Goal: Task Accomplishment & Management: Use online tool/utility

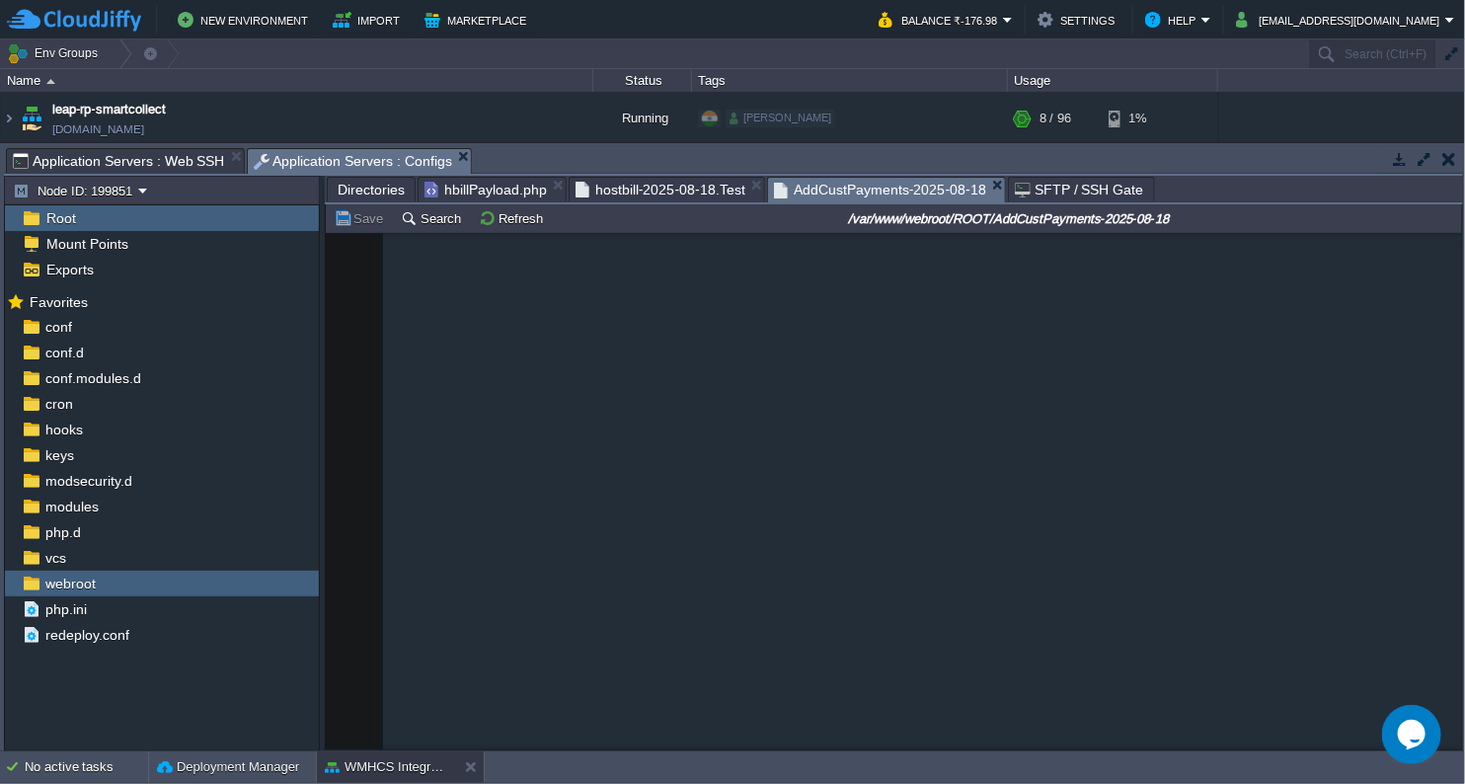
scroll to position [150966, 0]
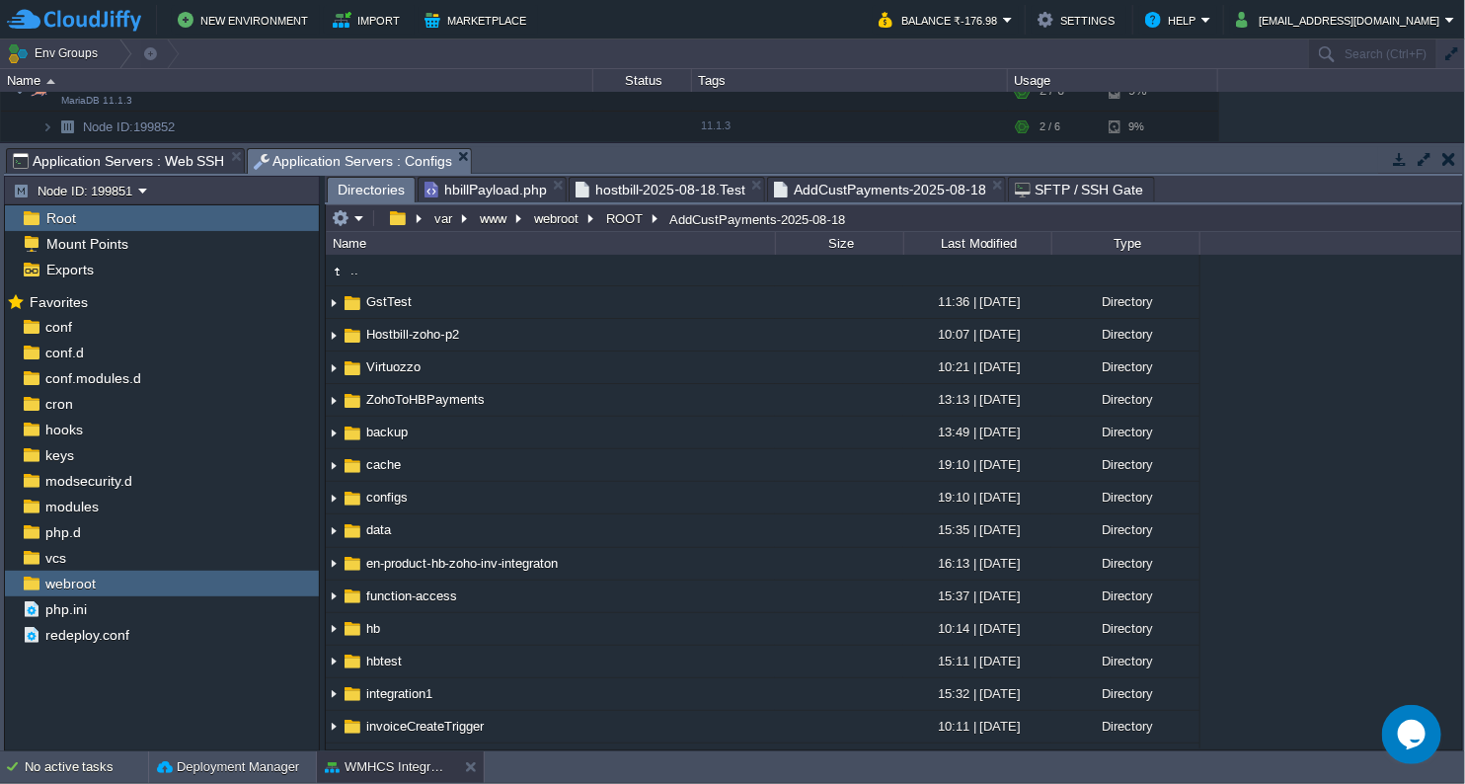
click at [371, 182] on span "Directories" at bounding box center [371, 190] width 67 height 25
click at [602, 217] on td "ROOT" at bounding box center [632, 218] width 64 height 24
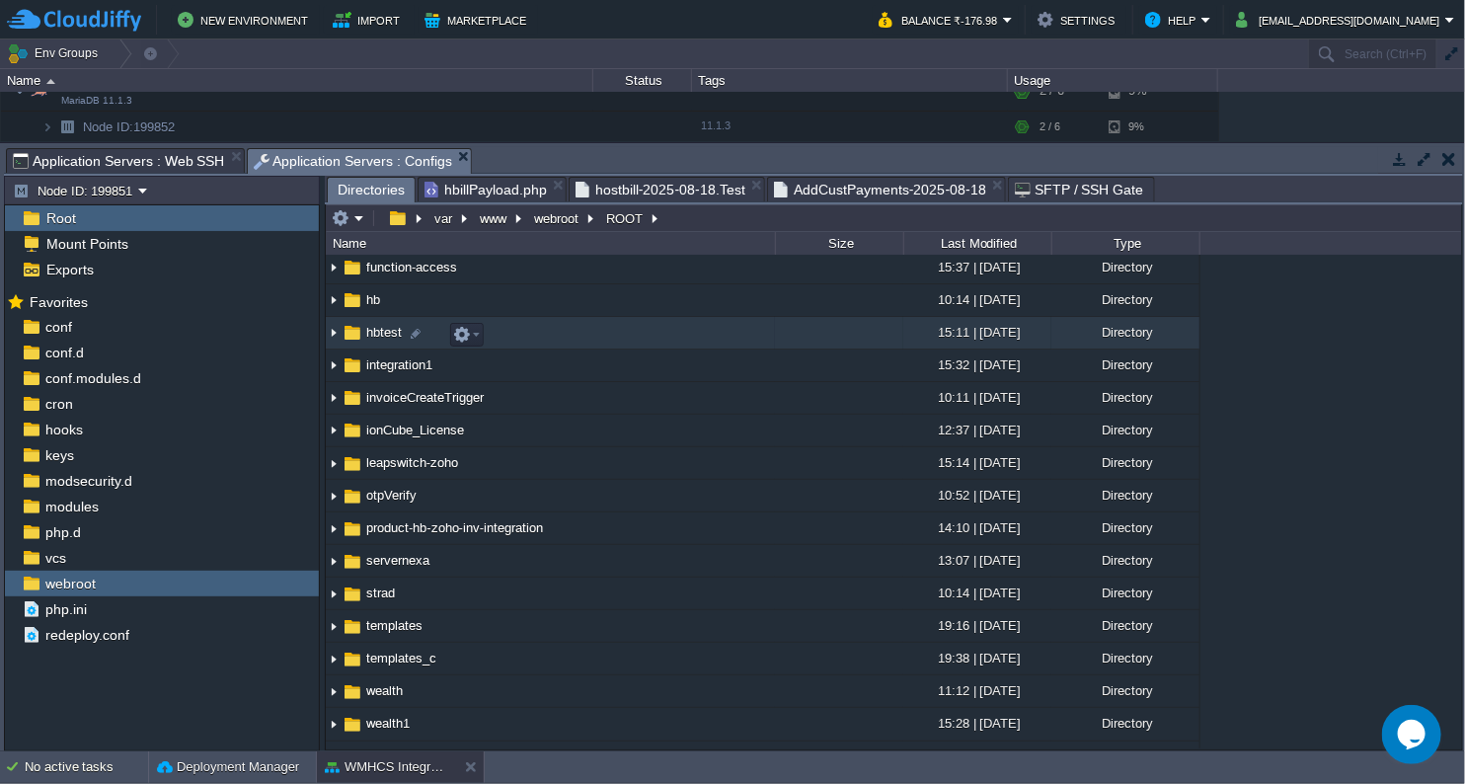
scroll to position [219, 0]
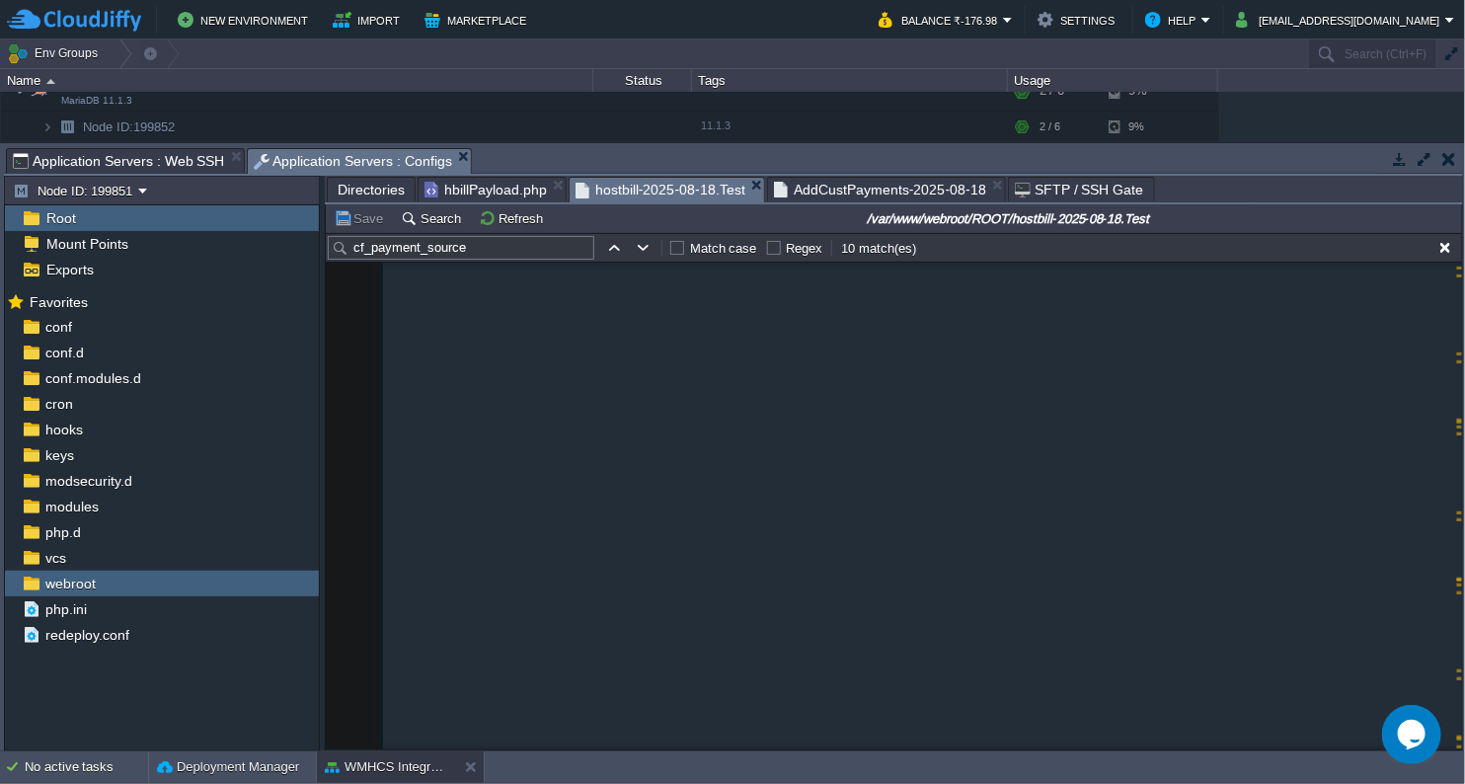
click at [692, 184] on span "hostbill-2025-08-18.Test" at bounding box center [661, 190] width 170 height 25
click at [480, 207] on td "Refresh" at bounding box center [514, 218] width 76 height 24
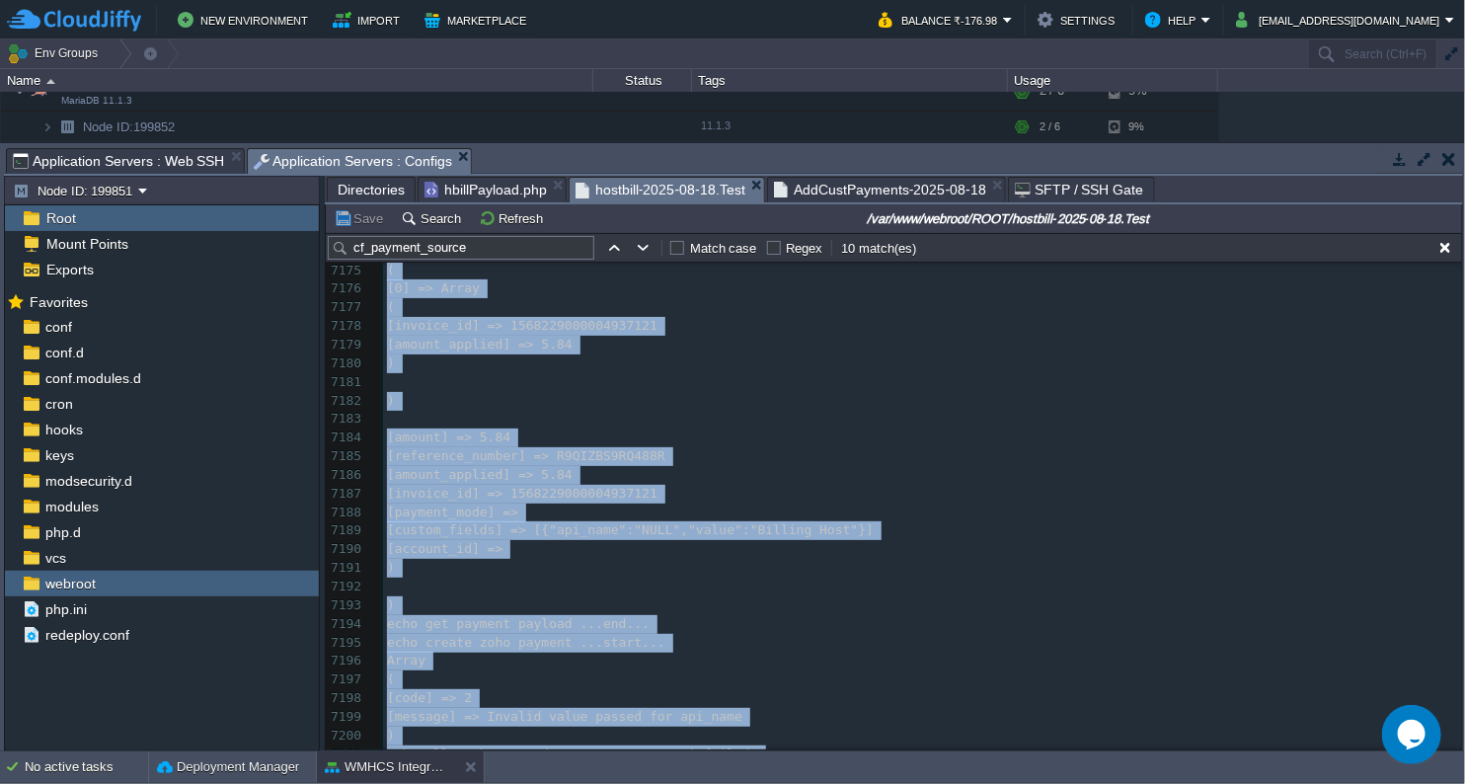
scroll to position [141496, 0]
drag, startPoint x: 1461, startPoint y: 730, endPoint x: 1460, endPoint y: 742, distance: 11.9
click at [1460, 742] on div "var www webroot ROOT Name Size Last Modified Type .. GstTest 11:36 | [DATE] Dir…" at bounding box center [894, 477] width 1138 height 546
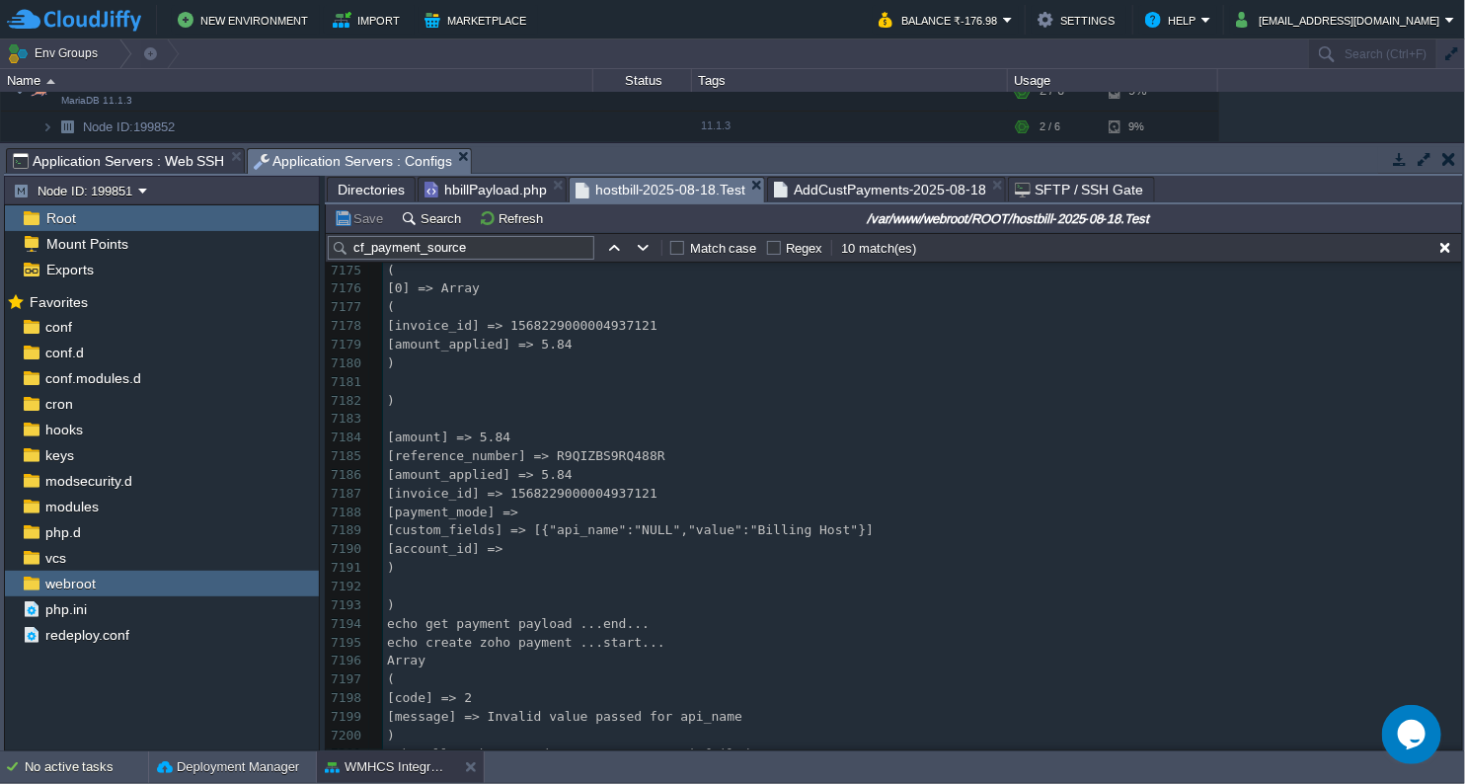
click at [1140, 763] on pre "paymentAdd Failed" at bounding box center [922, 772] width 1079 height 19
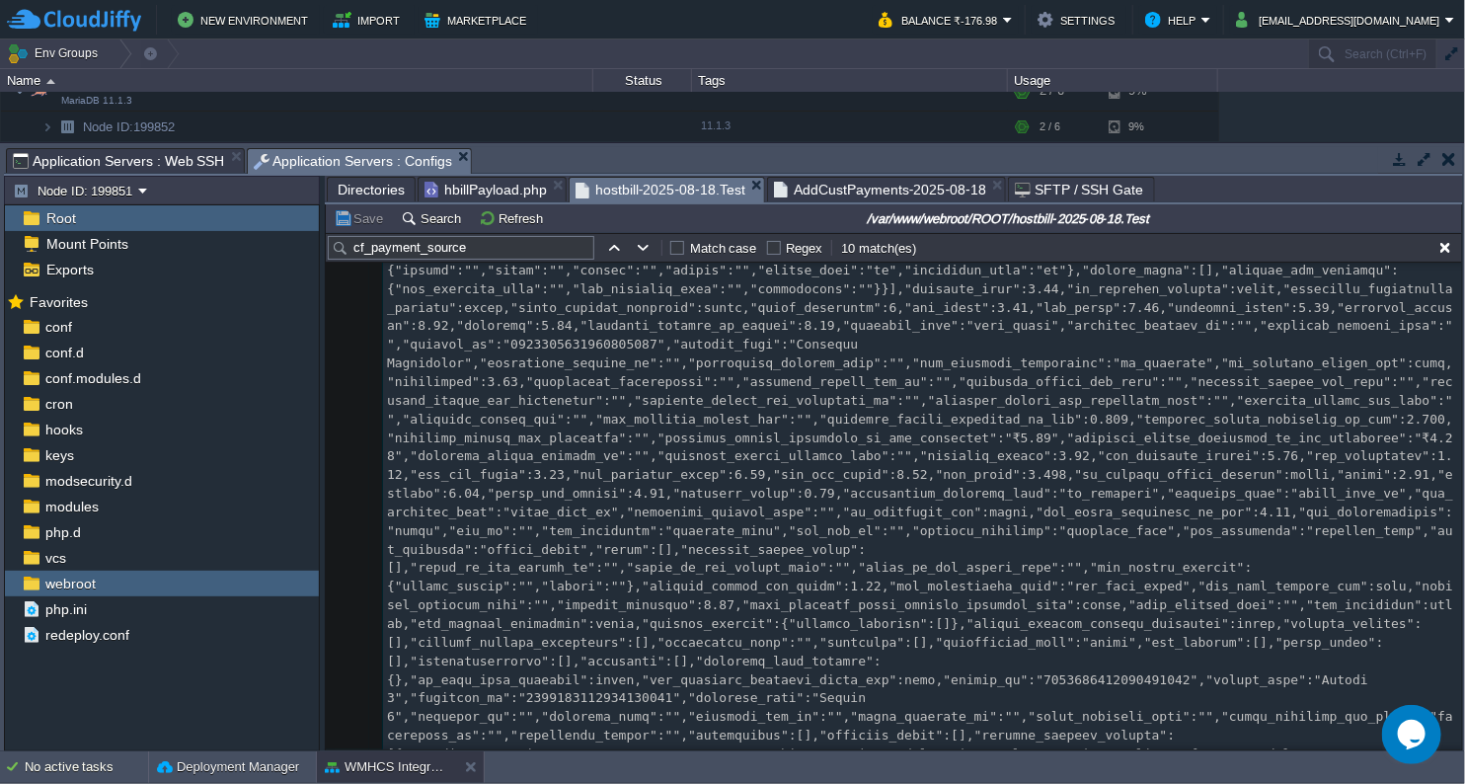
scroll to position [0, 0]
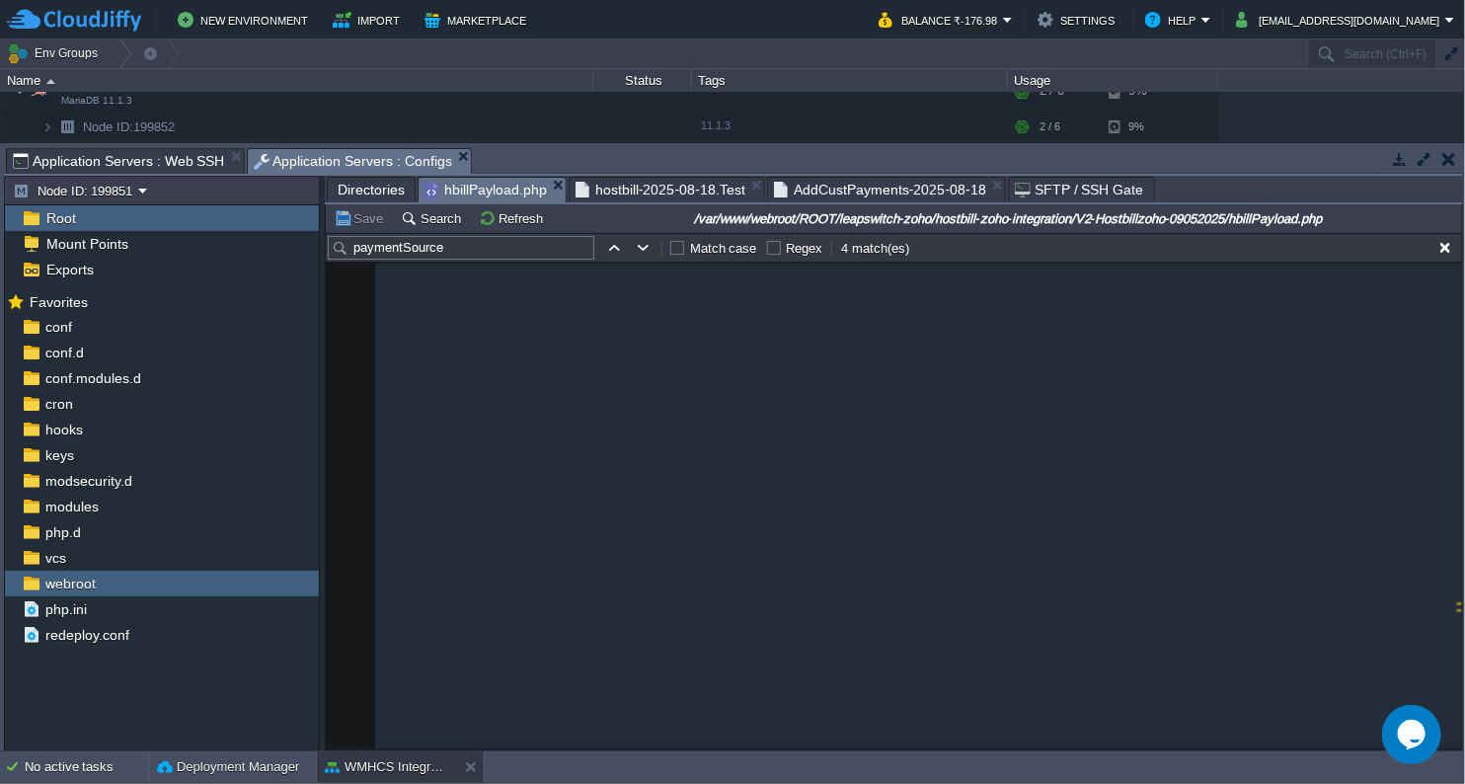
click at [465, 182] on span "hbillPayload.php" at bounding box center [485, 190] width 122 height 25
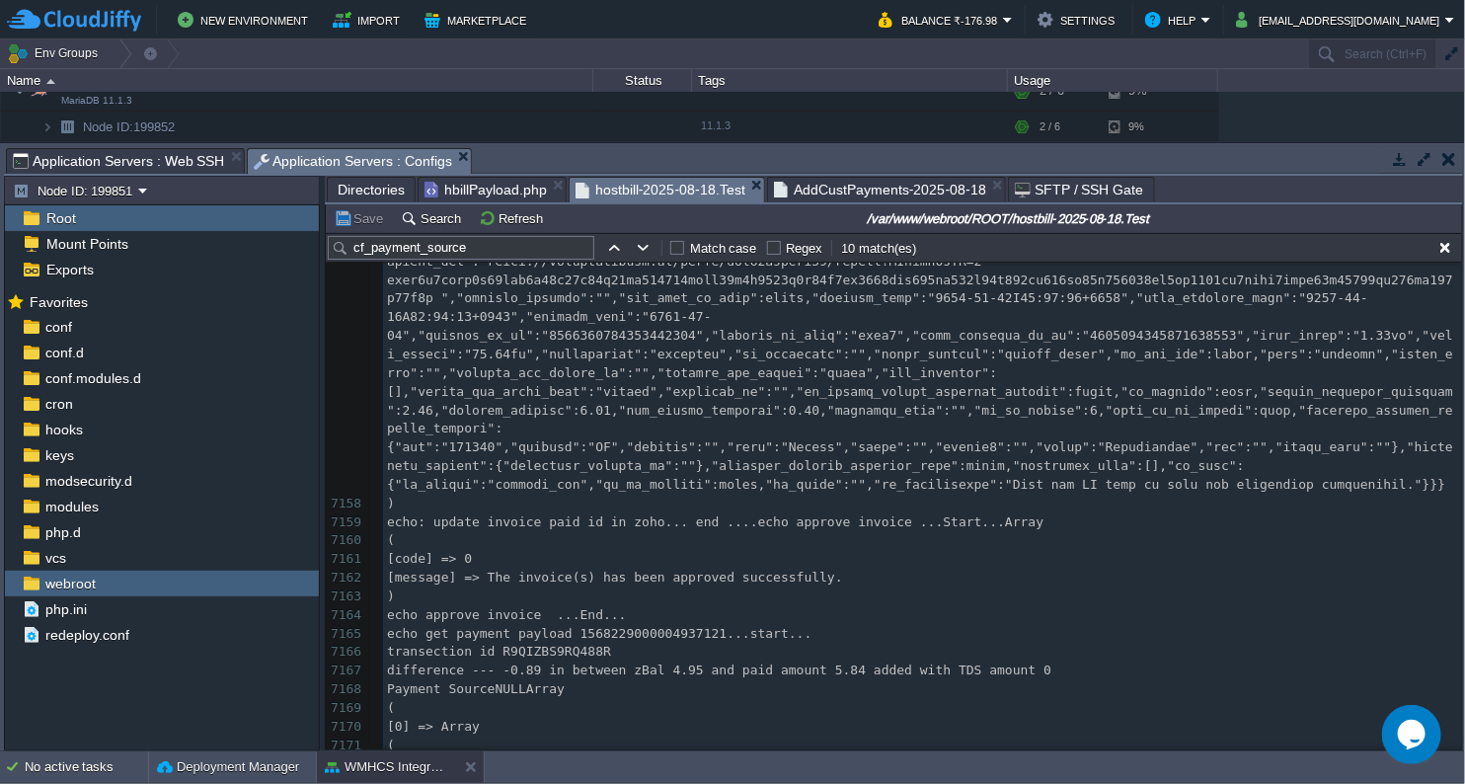
click at [637, 192] on span "hostbill-2025-08-18.Test" at bounding box center [661, 190] width 170 height 25
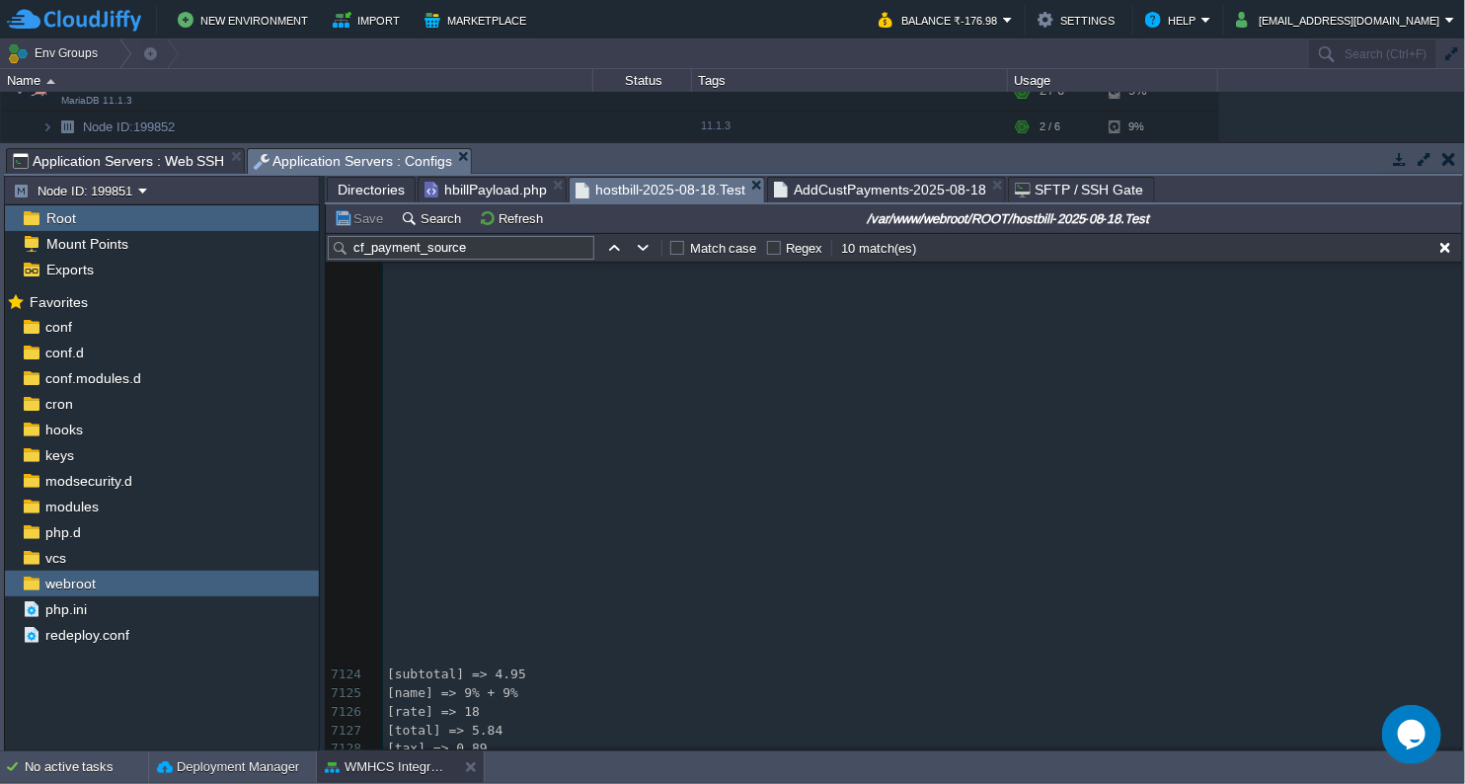
scroll to position [138755, 0]
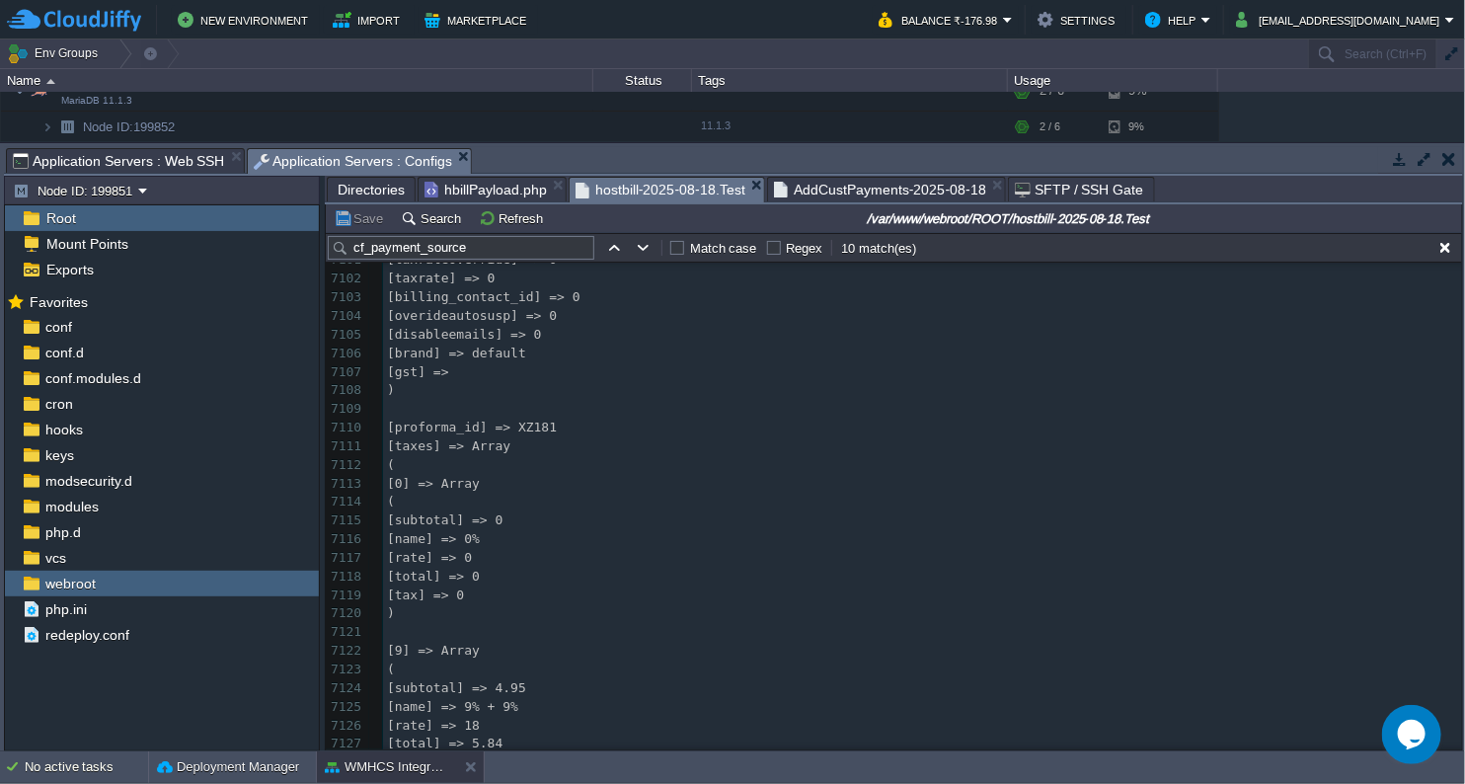
click at [371, 181] on span "Directories" at bounding box center [371, 190] width 67 height 24
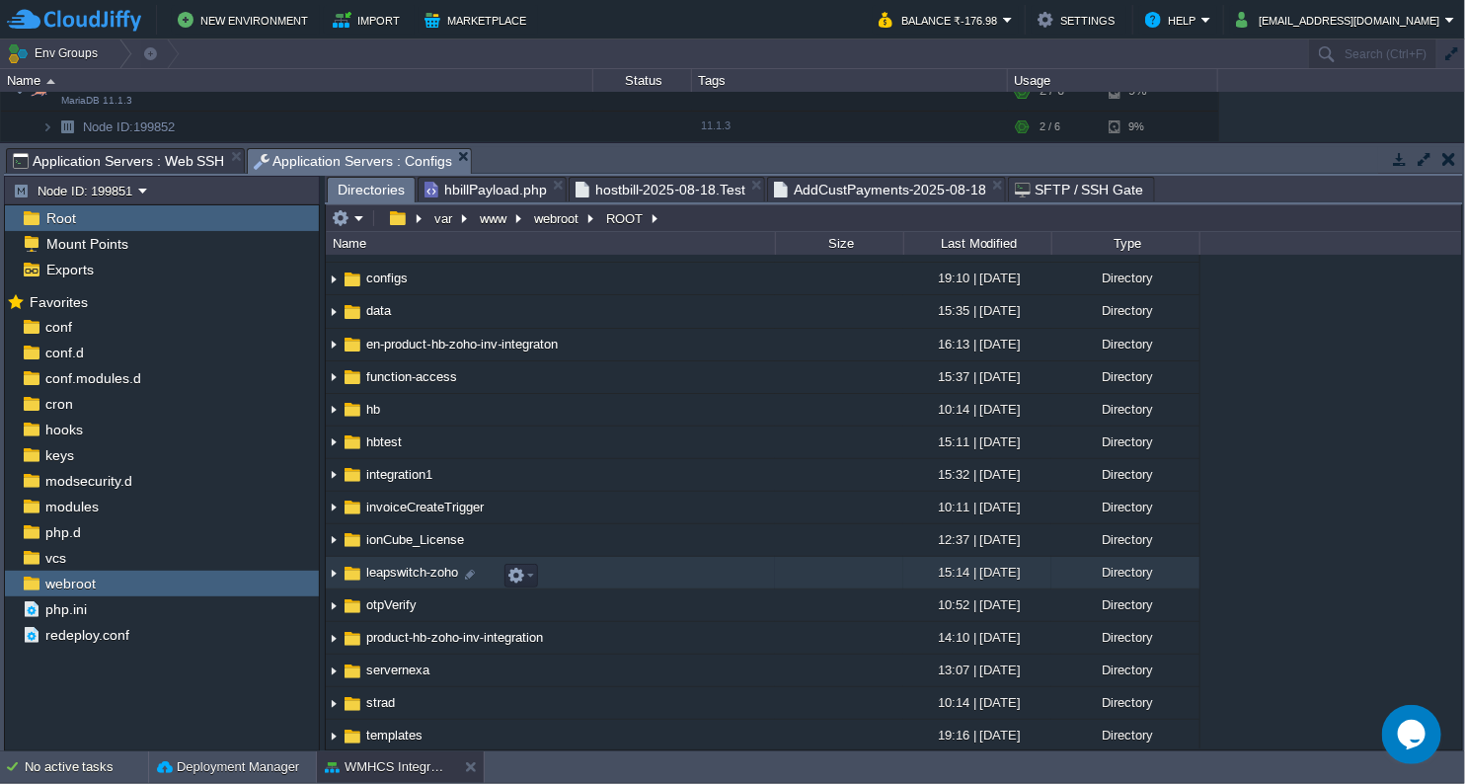
click at [430, 576] on span "leapswitch-zoho" at bounding box center [412, 572] width 98 height 17
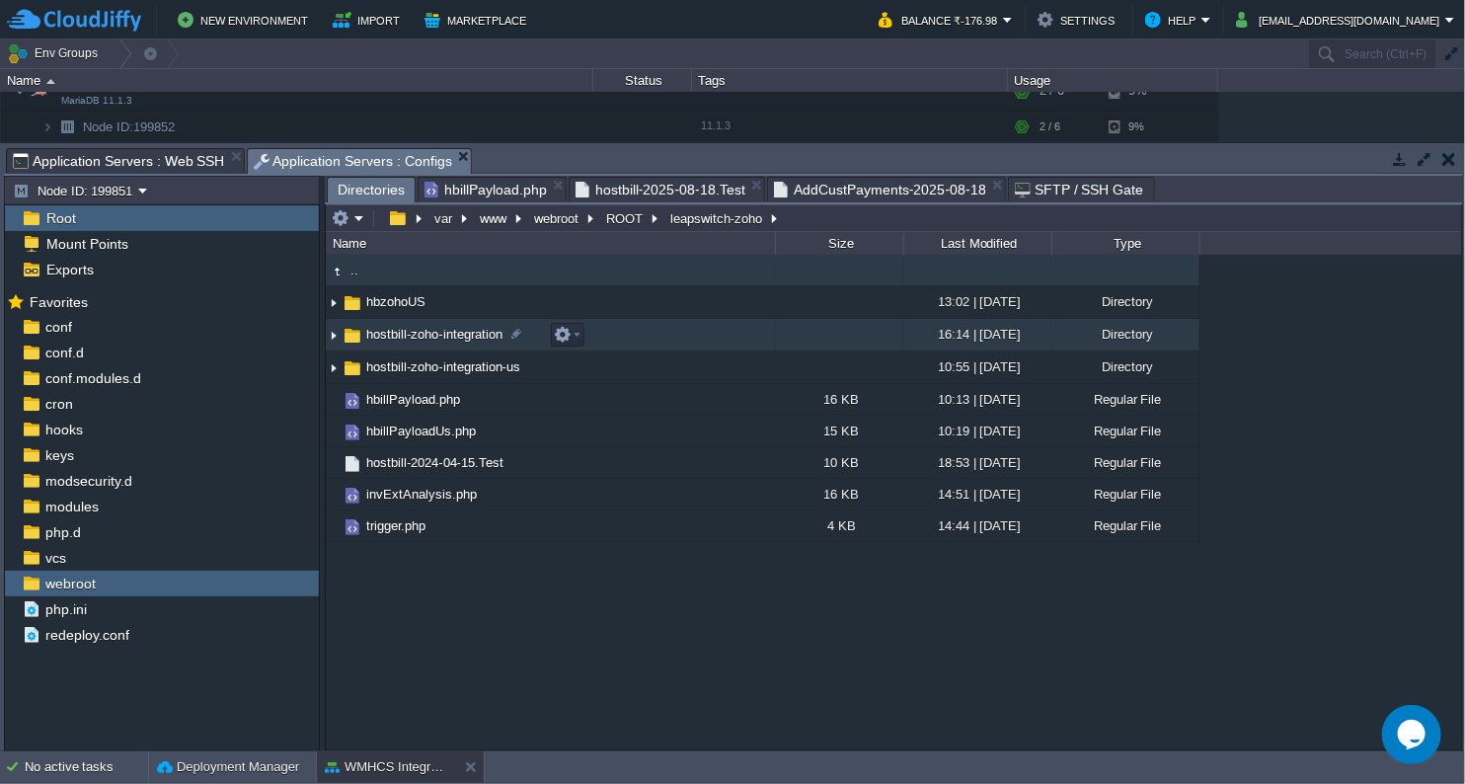
click at [434, 339] on span "hostbill-zoho-integration" at bounding box center [434, 334] width 142 height 17
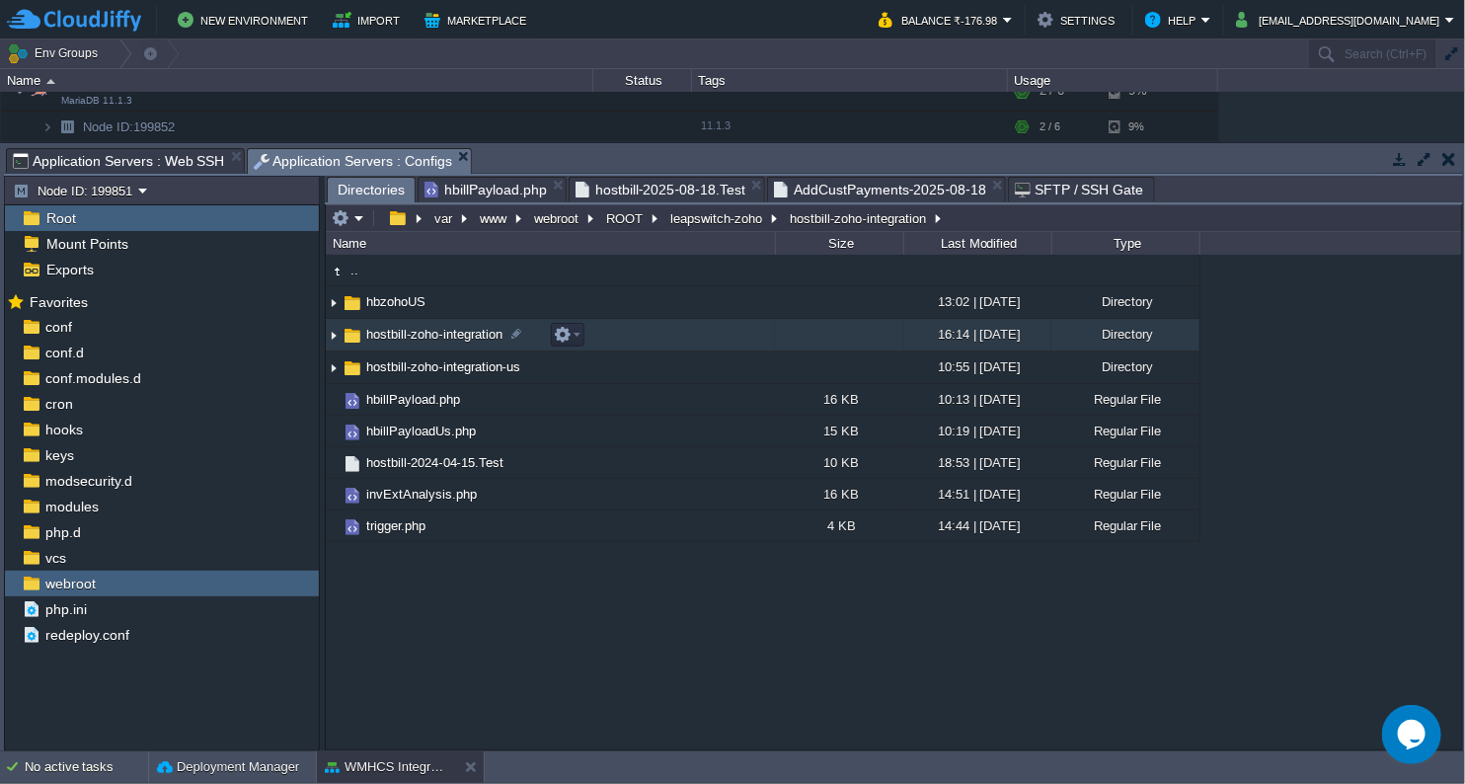
click at [434, 339] on span "hostbill-zoho-integration" at bounding box center [434, 334] width 142 height 17
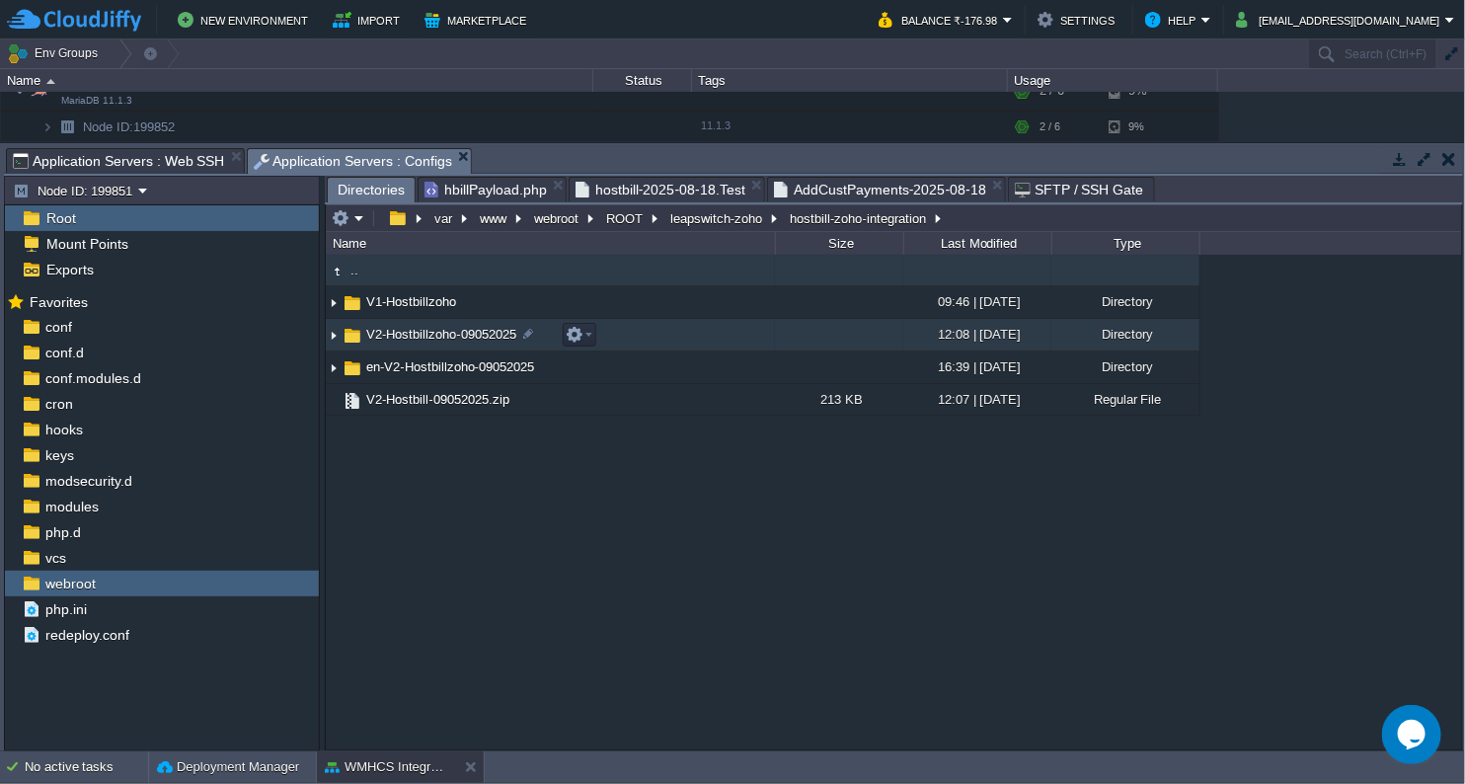
click at [421, 339] on span "V2-Hostbillzoho-09052025" at bounding box center [441, 334] width 156 height 17
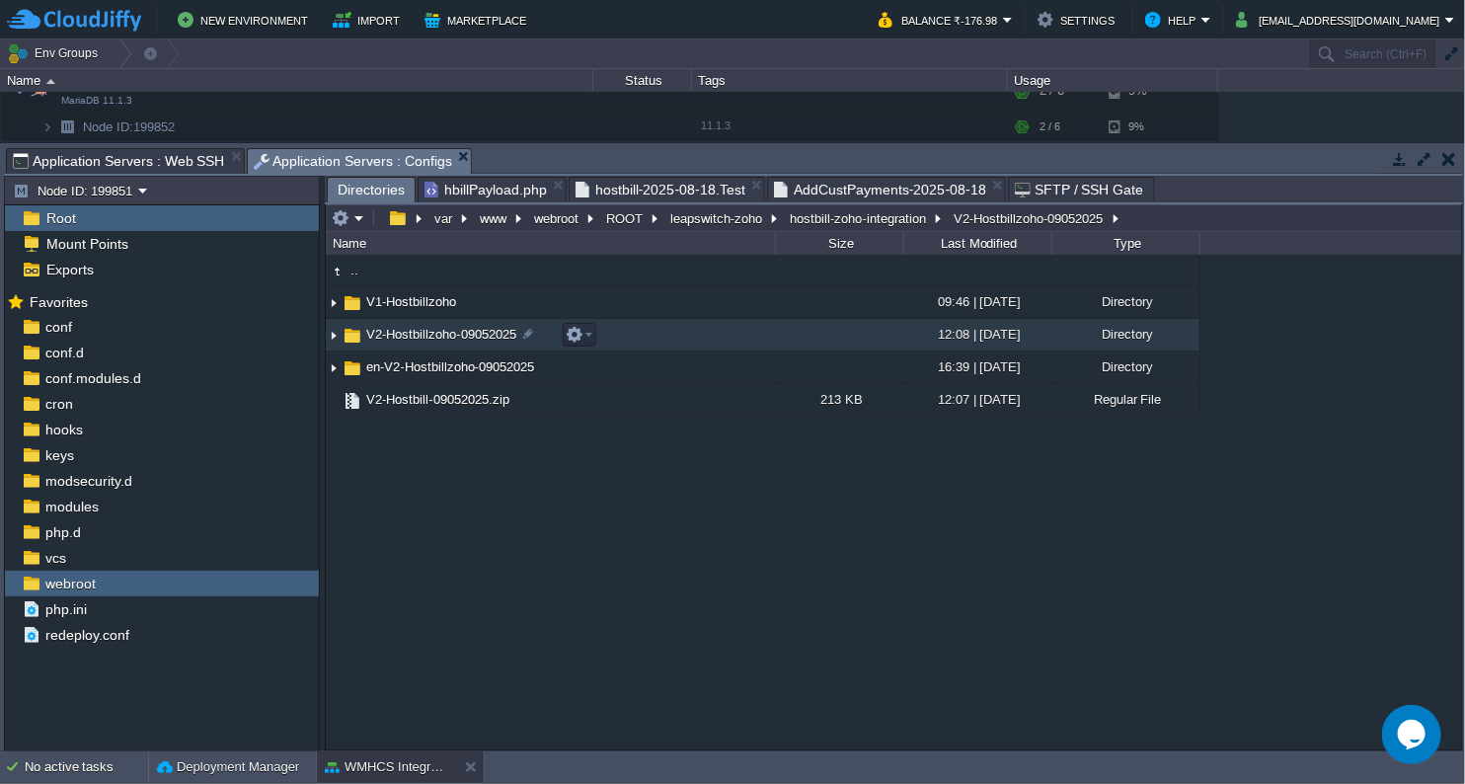
click at [421, 339] on span "V2-Hostbillzoho-09052025" at bounding box center [441, 334] width 156 height 17
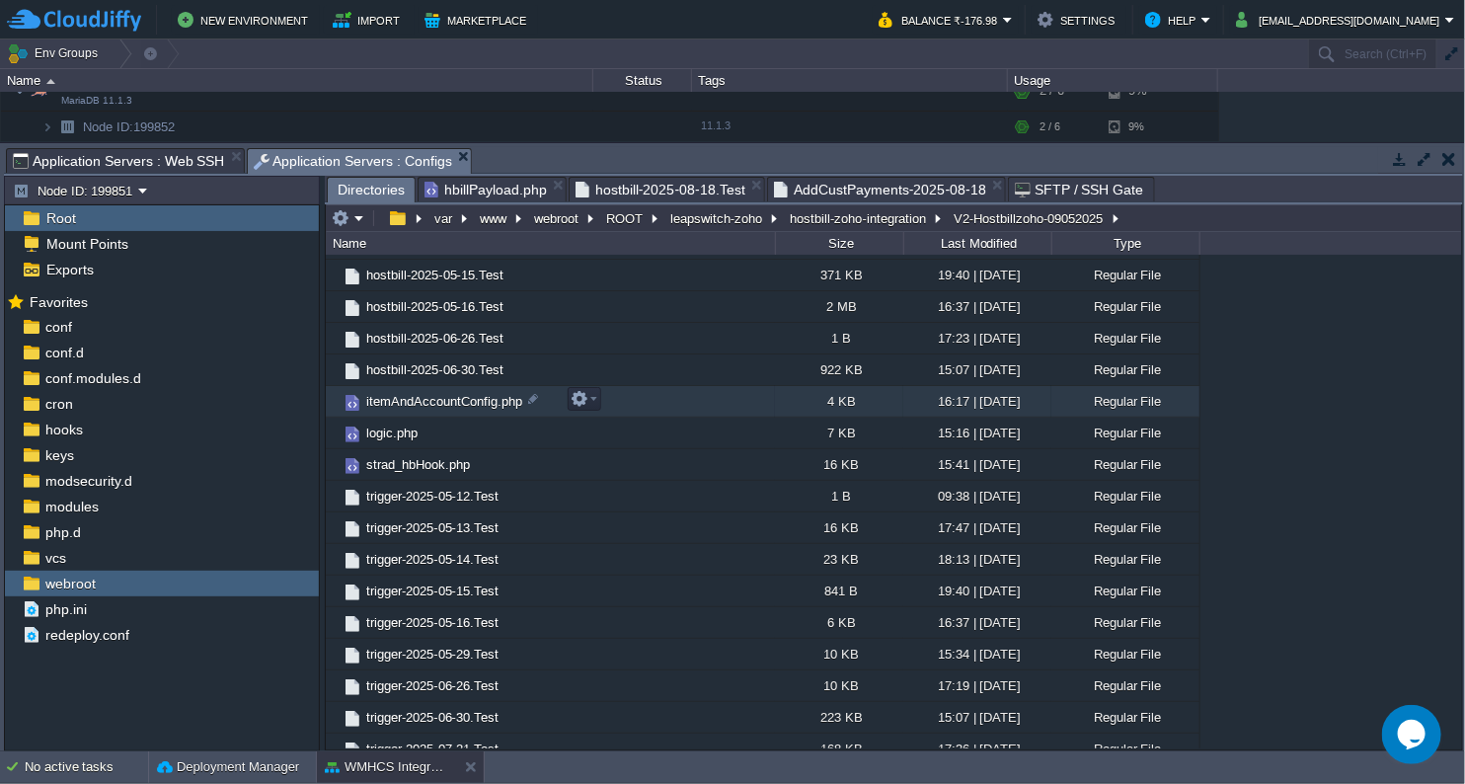
scroll to position [438, 0]
click at [467, 401] on span "itemAndAccountConfig.php" at bounding box center [444, 400] width 162 height 17
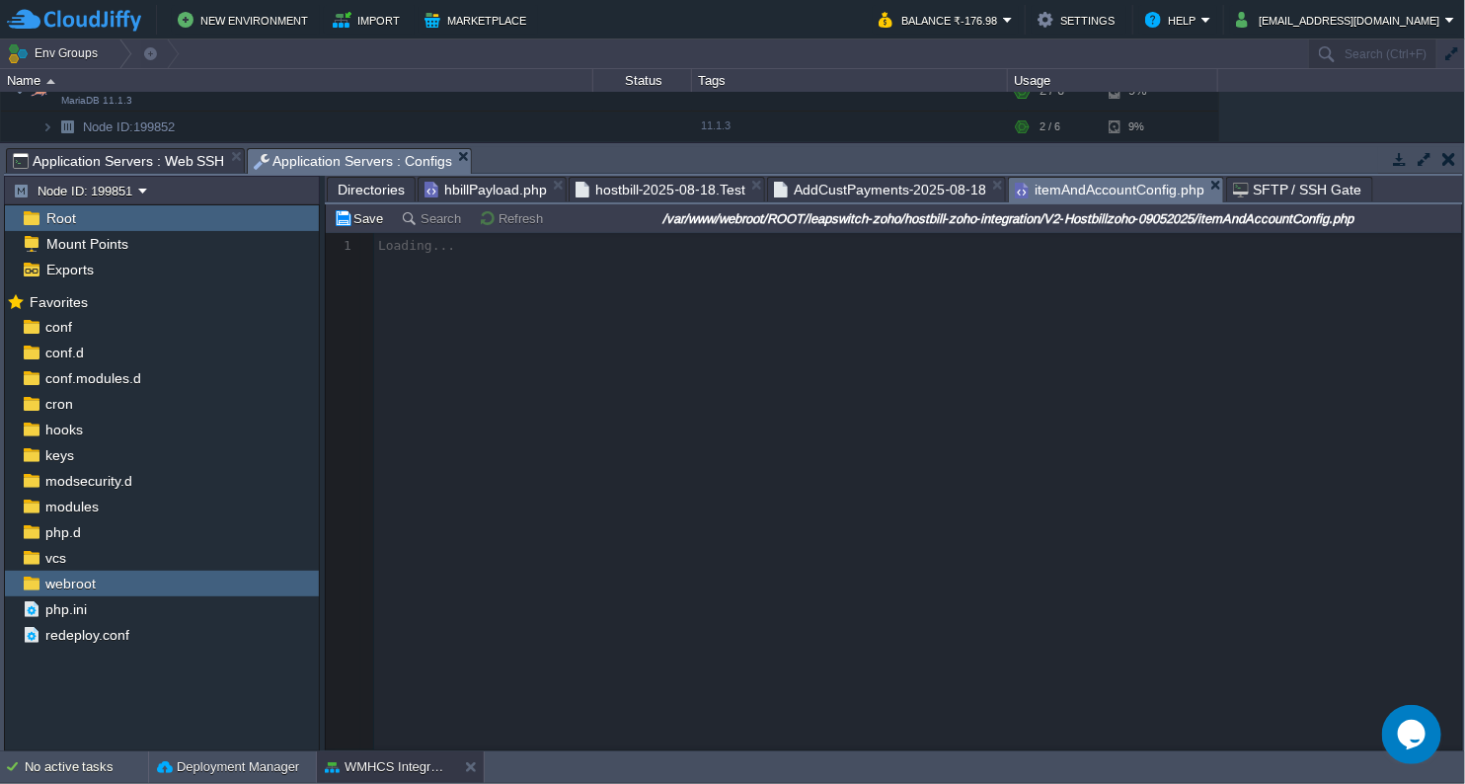
scroll to position [6, 0]
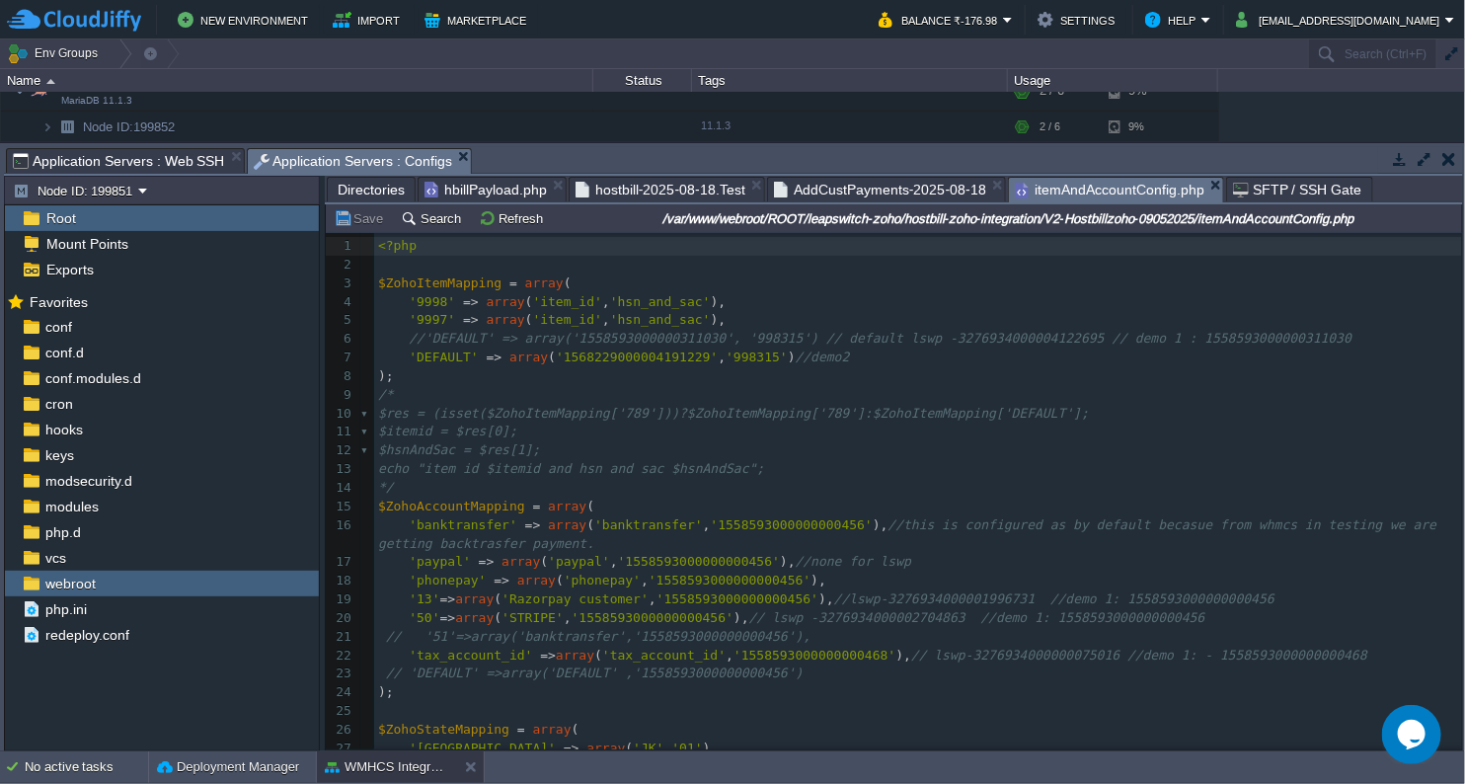
click at [621, 351] on span "'1568229000004191229'" at bounding box center [637, 356] width 162 height 15
type textarea "1568229000004191229"
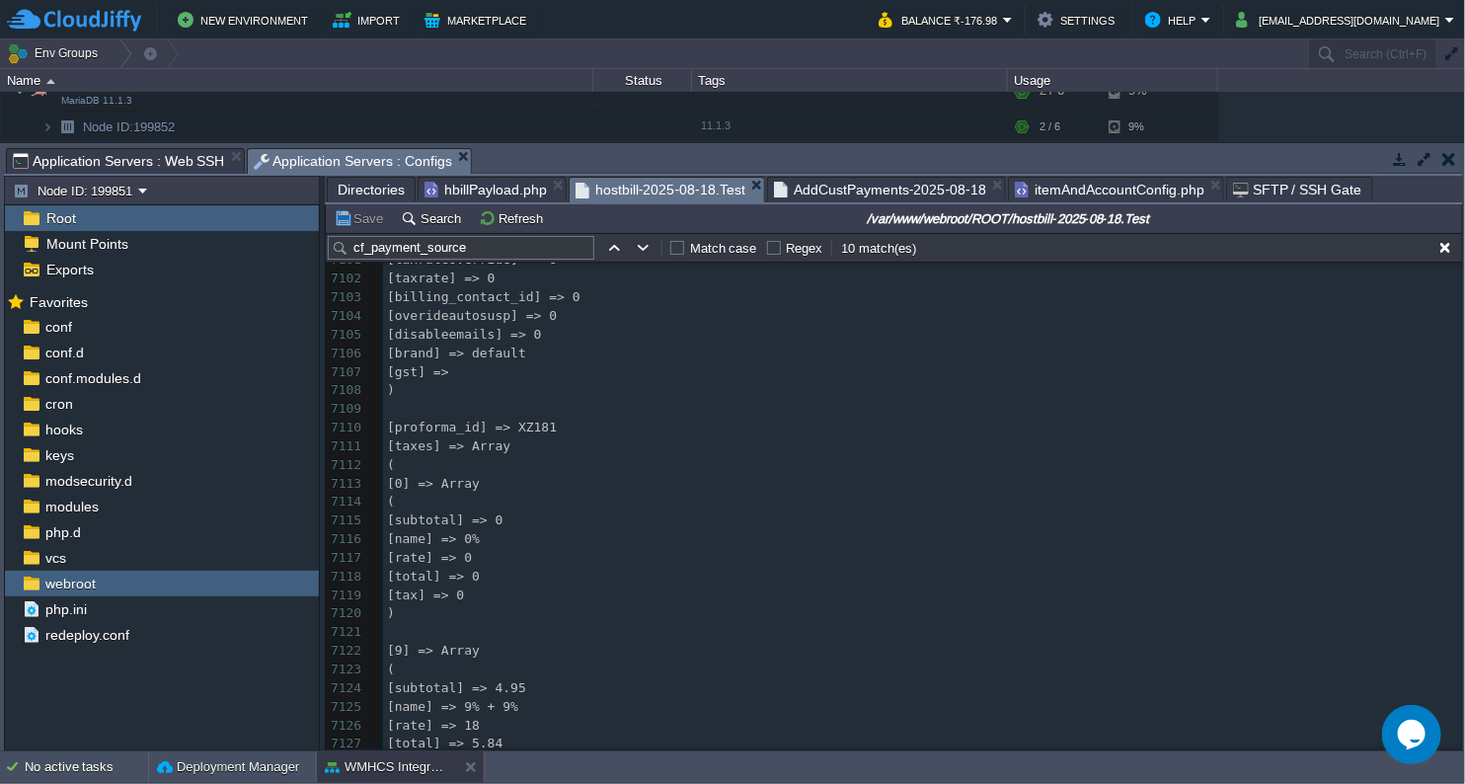
click at [684, 191] on span "hostbill-2025-08-18.Test" at bounding box center [661, 190] width 170 height 25
click at [1040, 542] on pre "[name] => 0%" at bounding box center [922, 539] width 1079 height 19
click at [493, 223] on button "Refresh" at bounding box center [514, 218] width 70 height 18
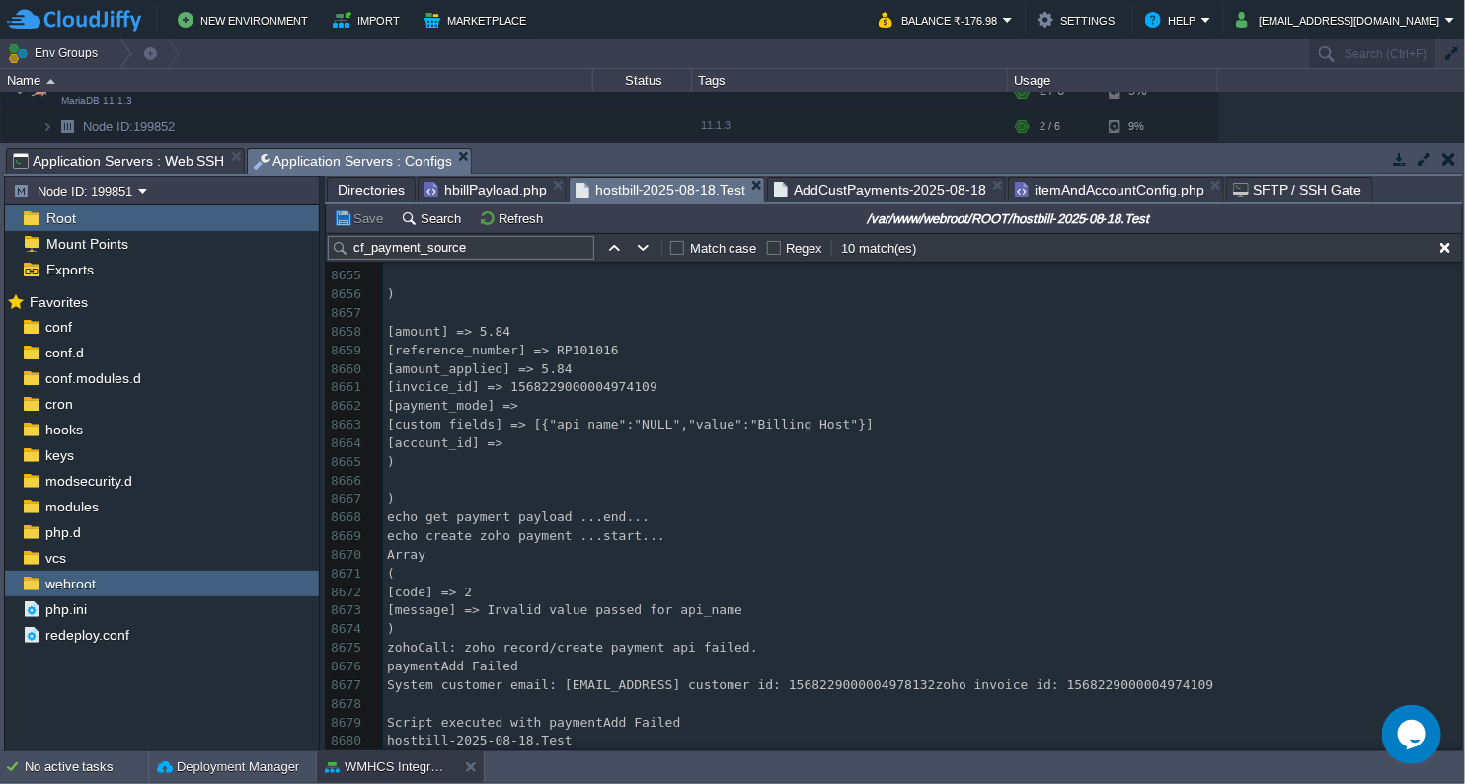
scroll to position [170623, 0]
type textarea "-"
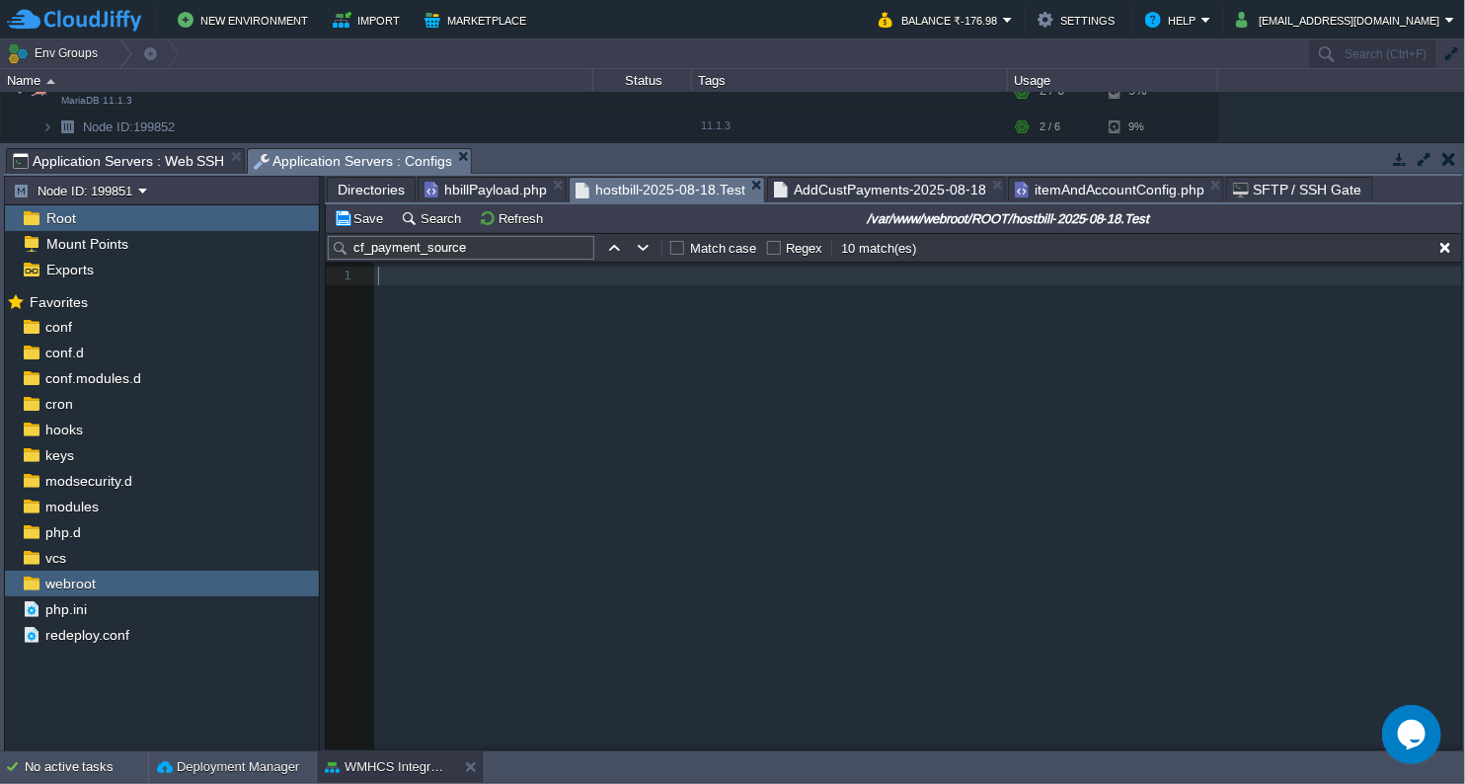
scroll to position [0, 0]
click at [371, 218] on button "Save" at bounding box center [361, 218] width 55 height 18
click at [505, 227] on button "Refresh" at bounding box center [514, 218] width 70 height 18
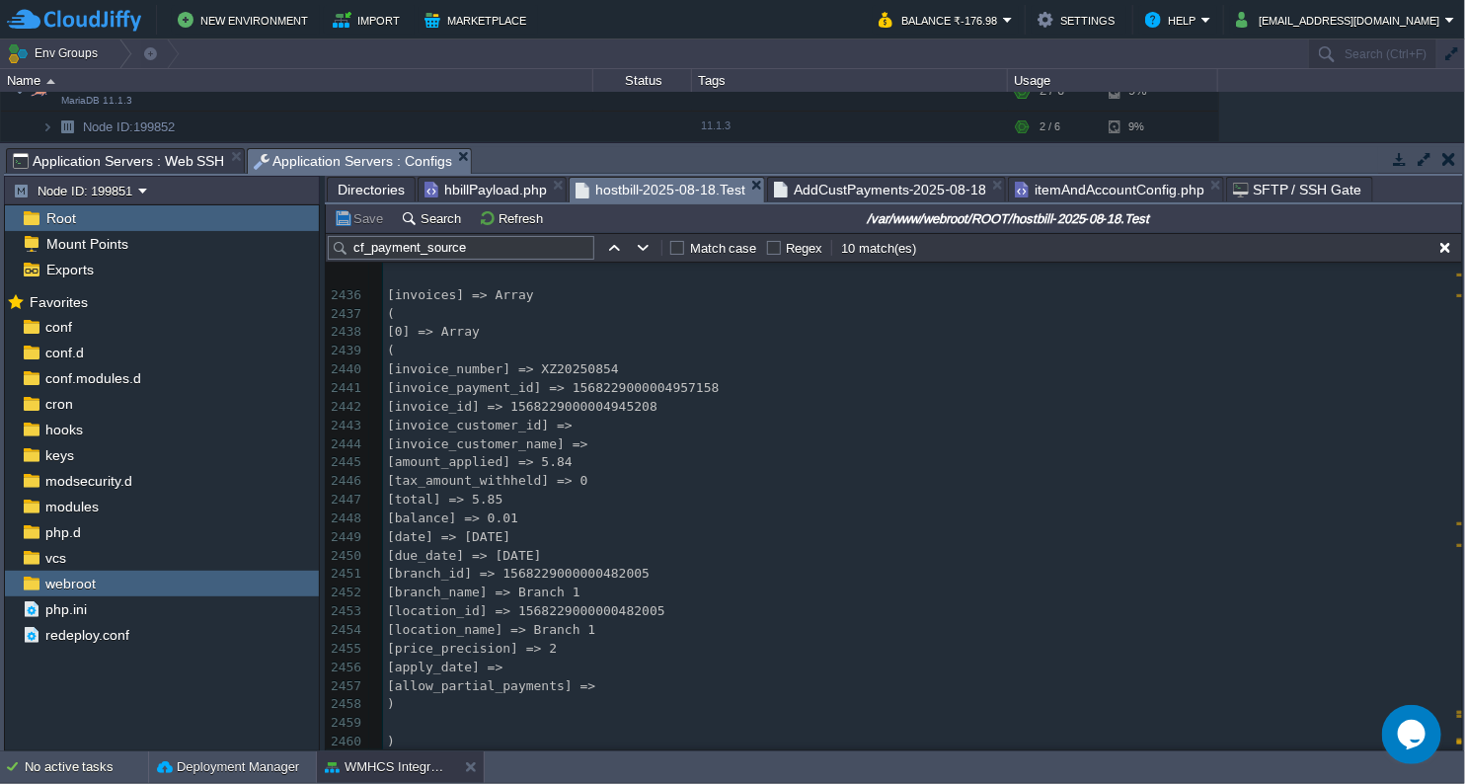
scroll to position [47922, 0]
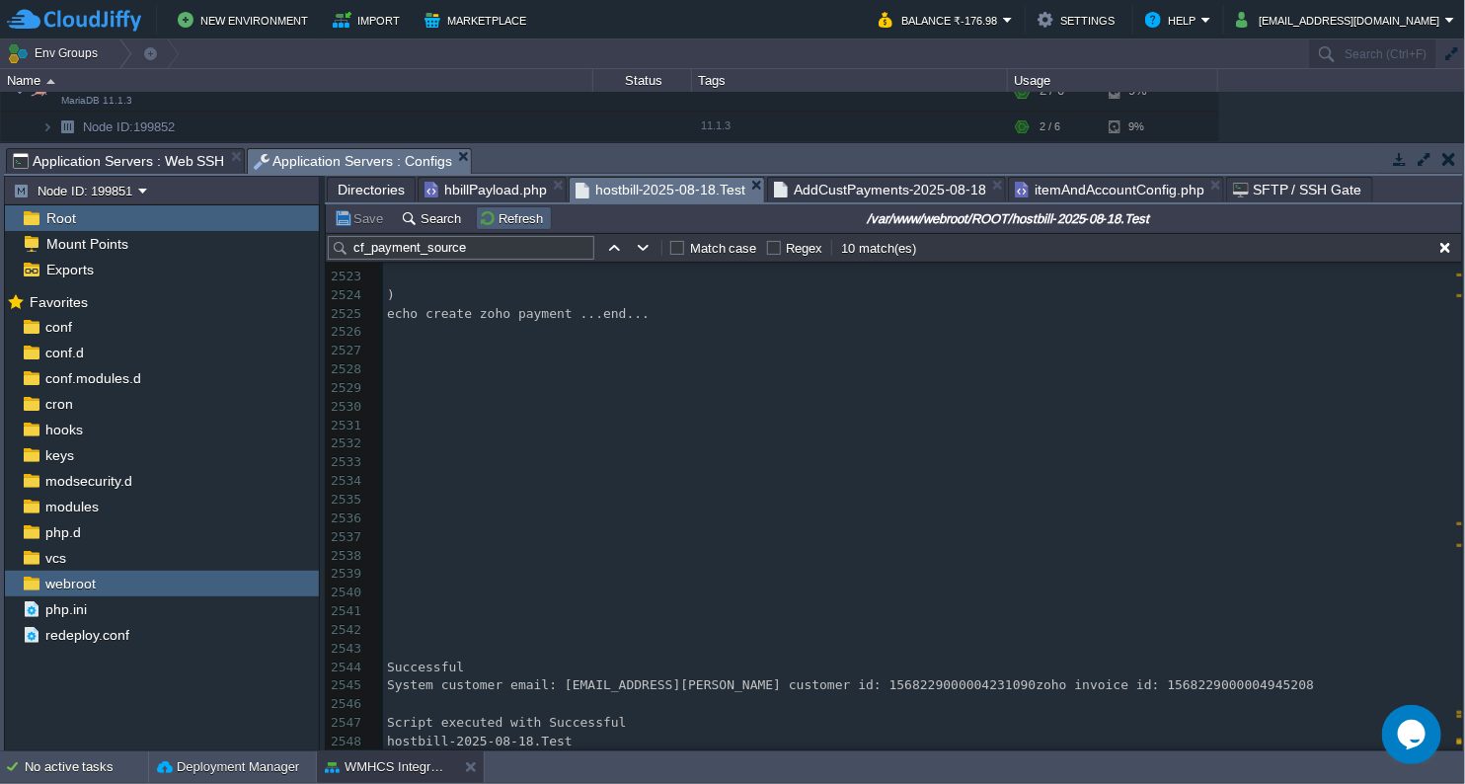
click at [509, 228] on td "Refresh" at bounding box center [514, 218] width 76 height 24
